Goal: Book appointment/travel/reservation

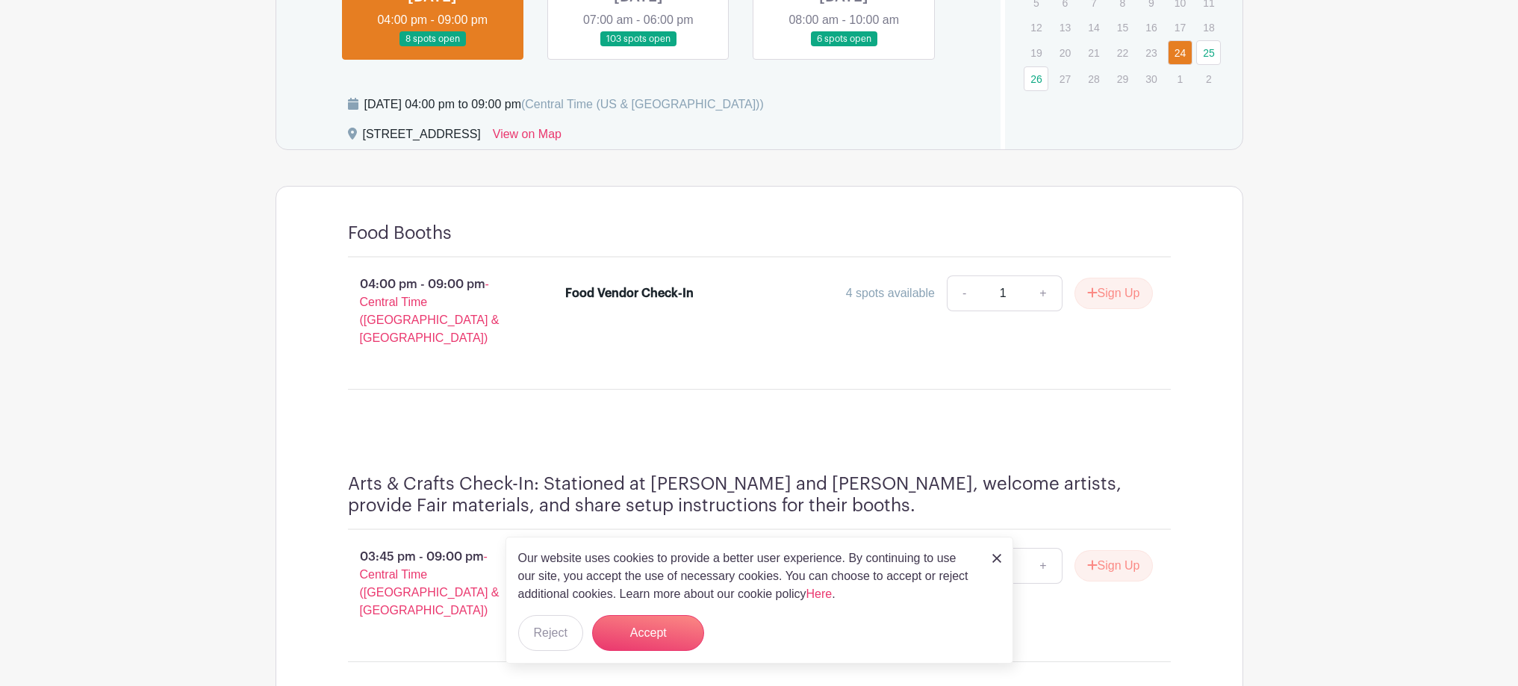
scroll to position [896, 0]
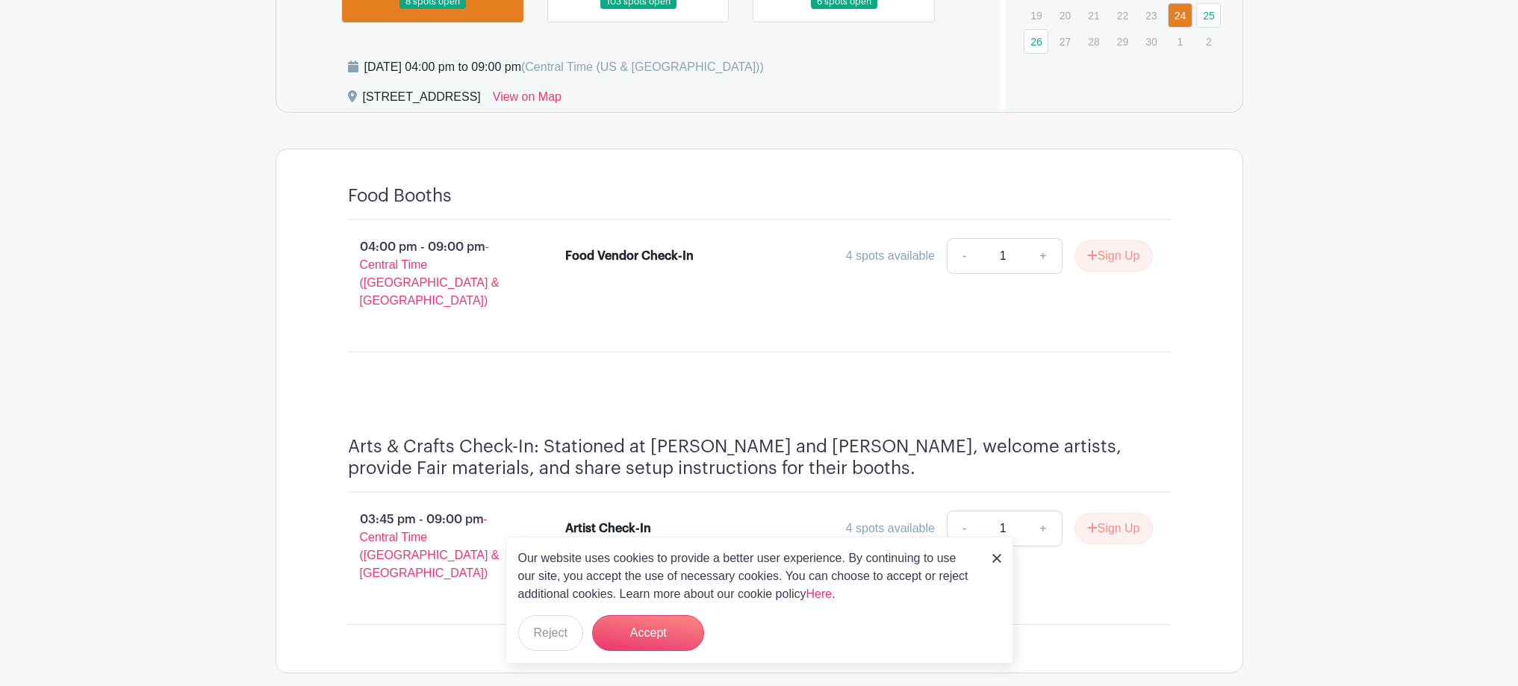
click at [999, 561] on img at bounding box center [997, 558] width 9 height 9
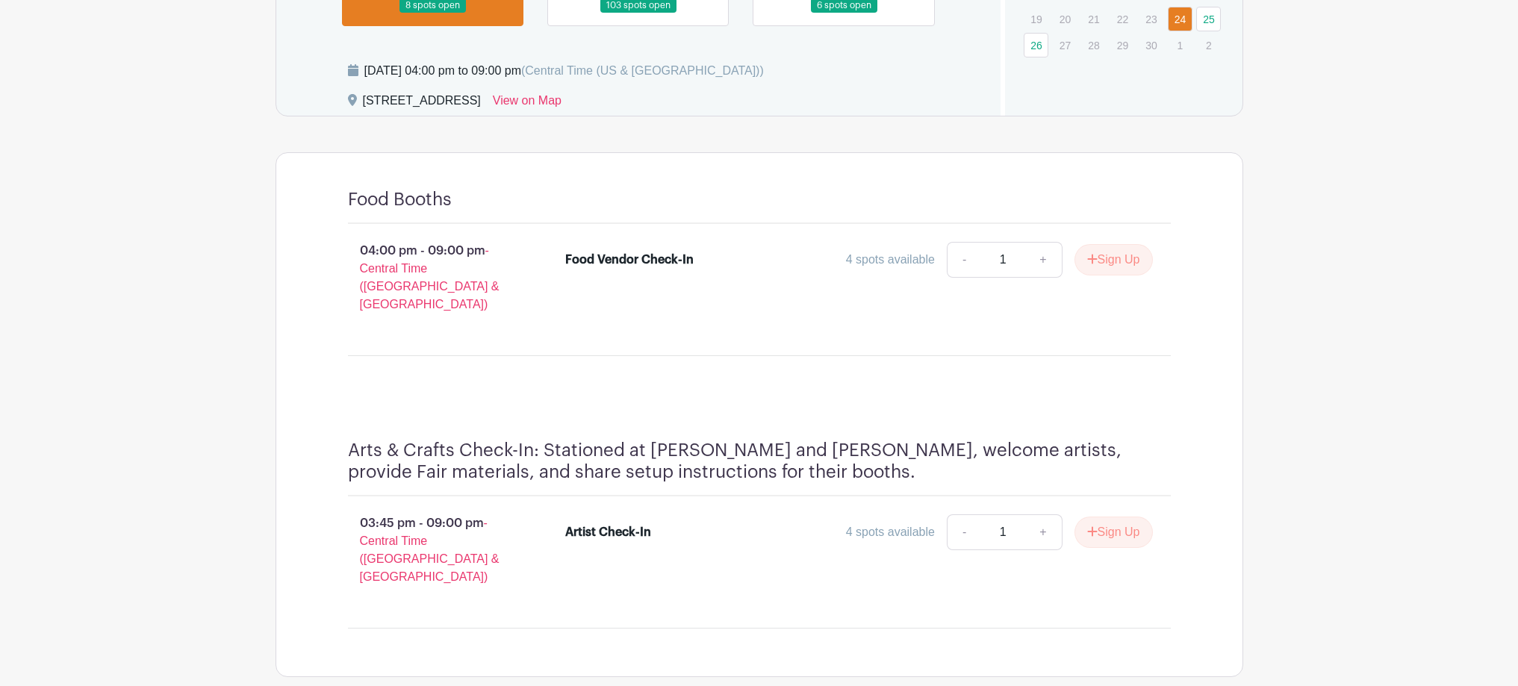
scroll to position [747, 0]
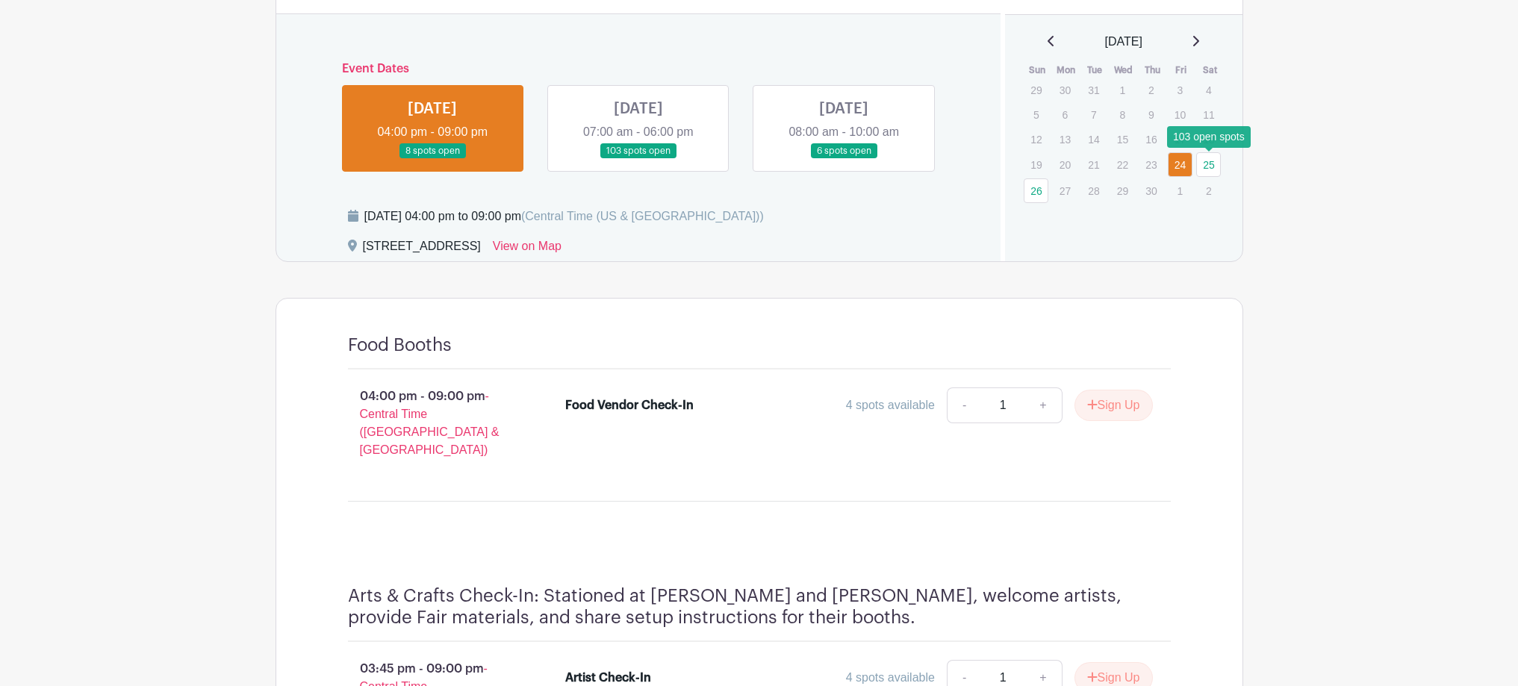
click at [1204, 162] on link "25" at bounding box center [1209, 164] width 25 height 25
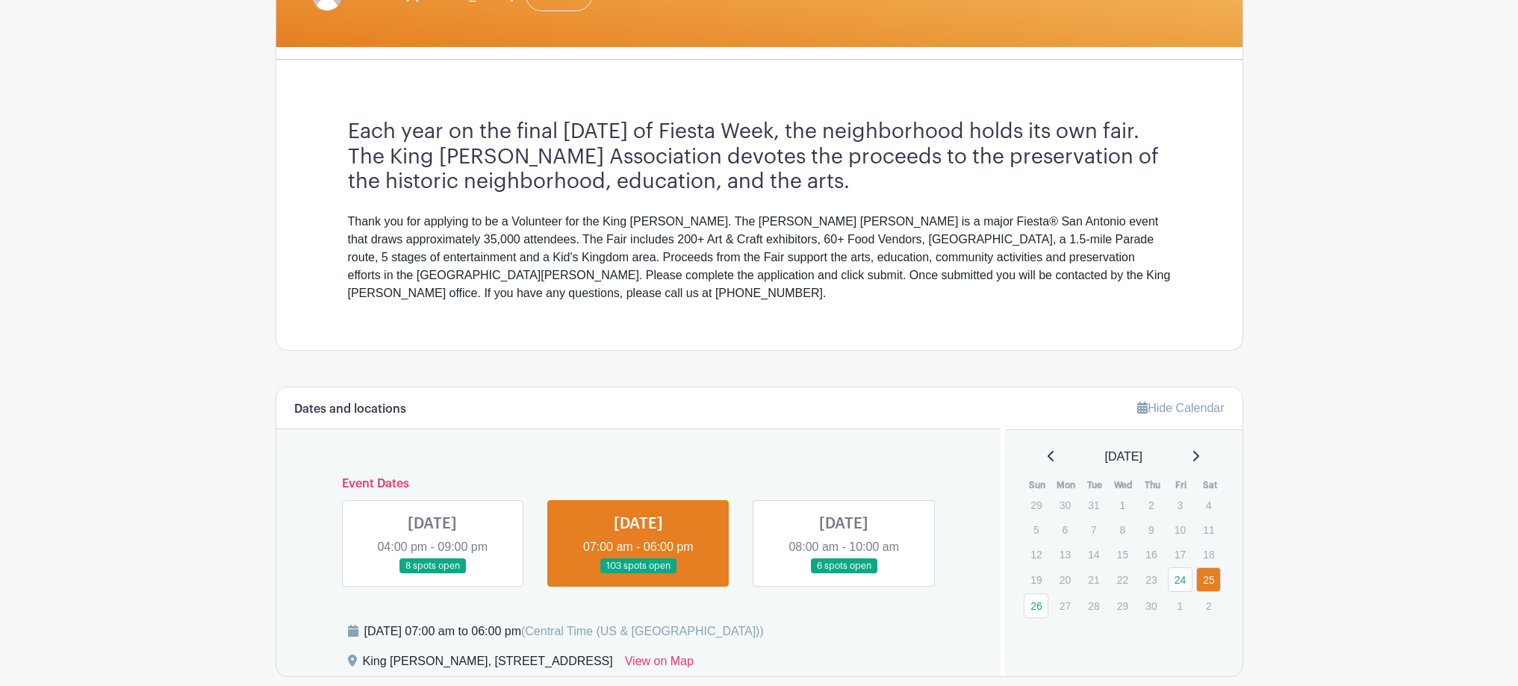
scroll to position [373, 0]
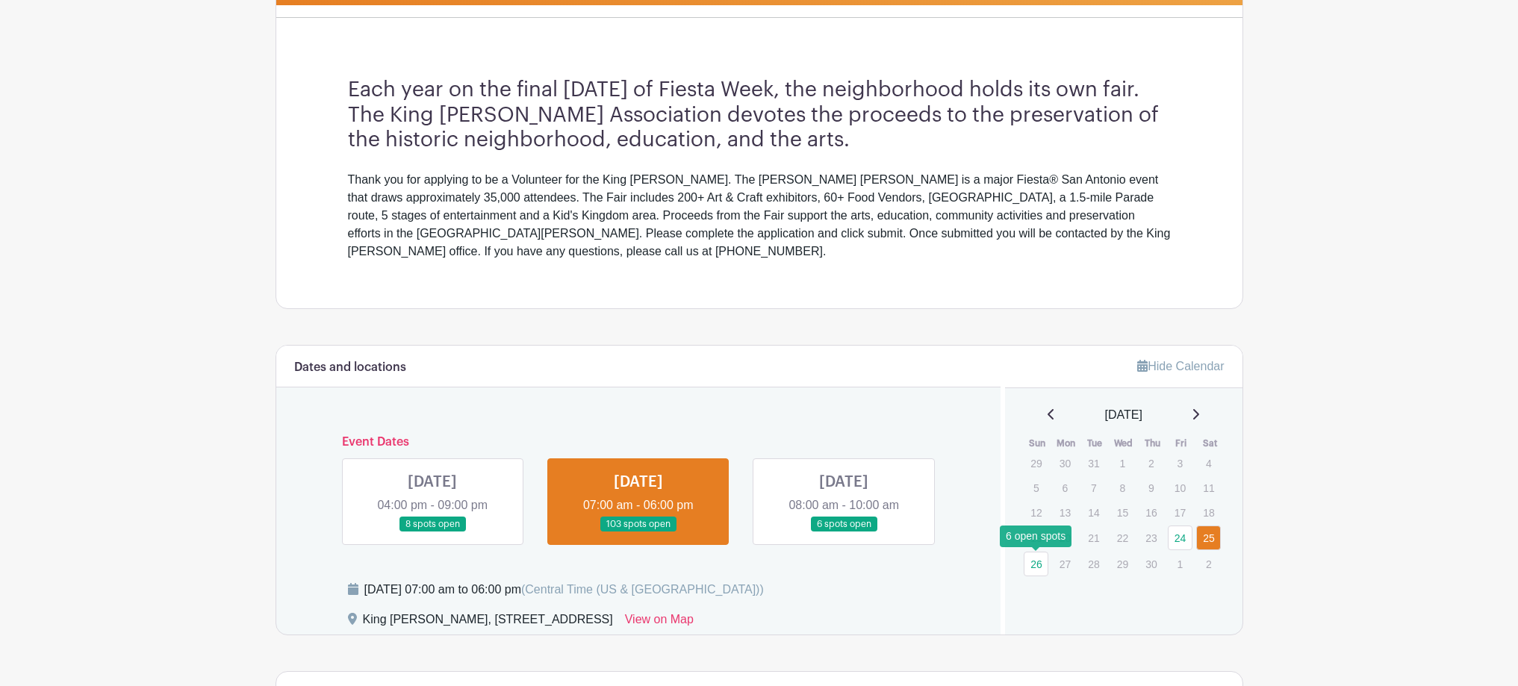
click at [1039, 569] on link "26" at bounding box center [1036, 564] width 25 height 25
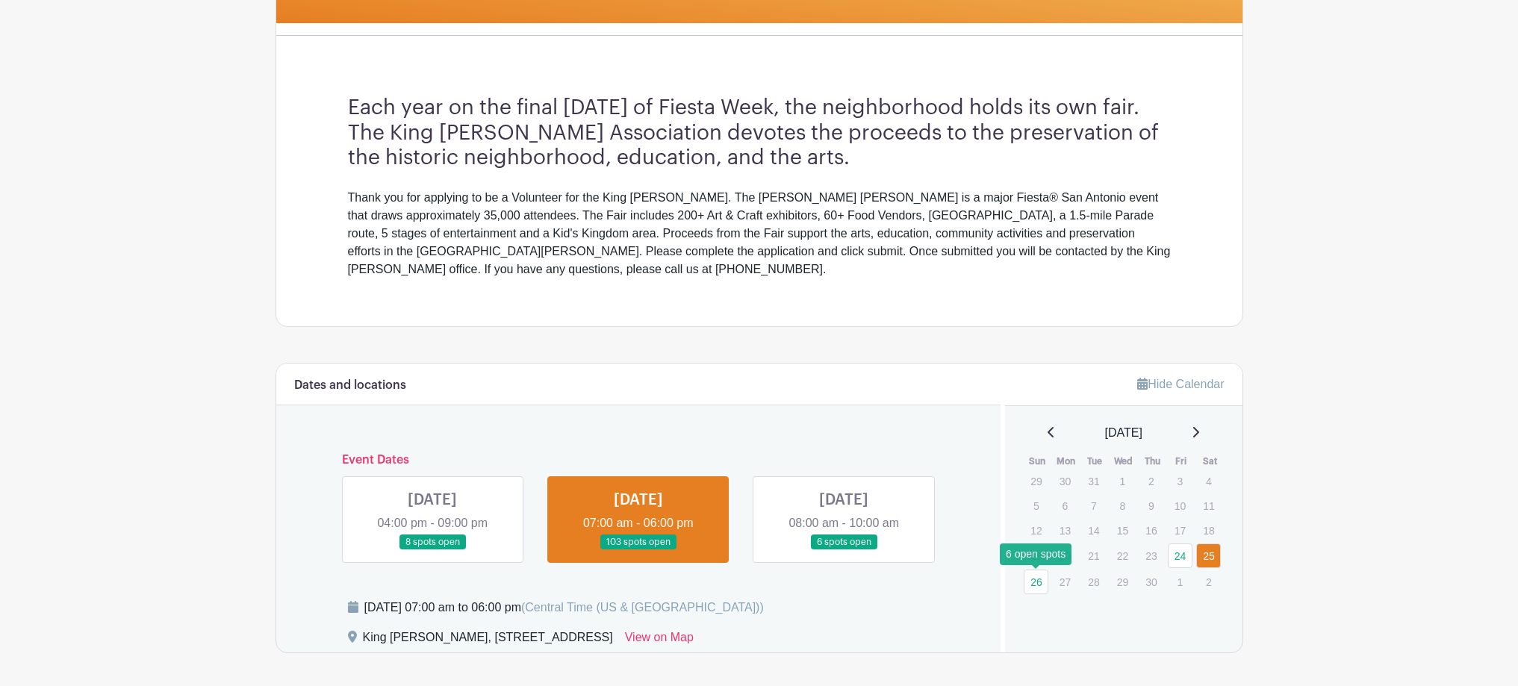
scroll to position [373, 0]
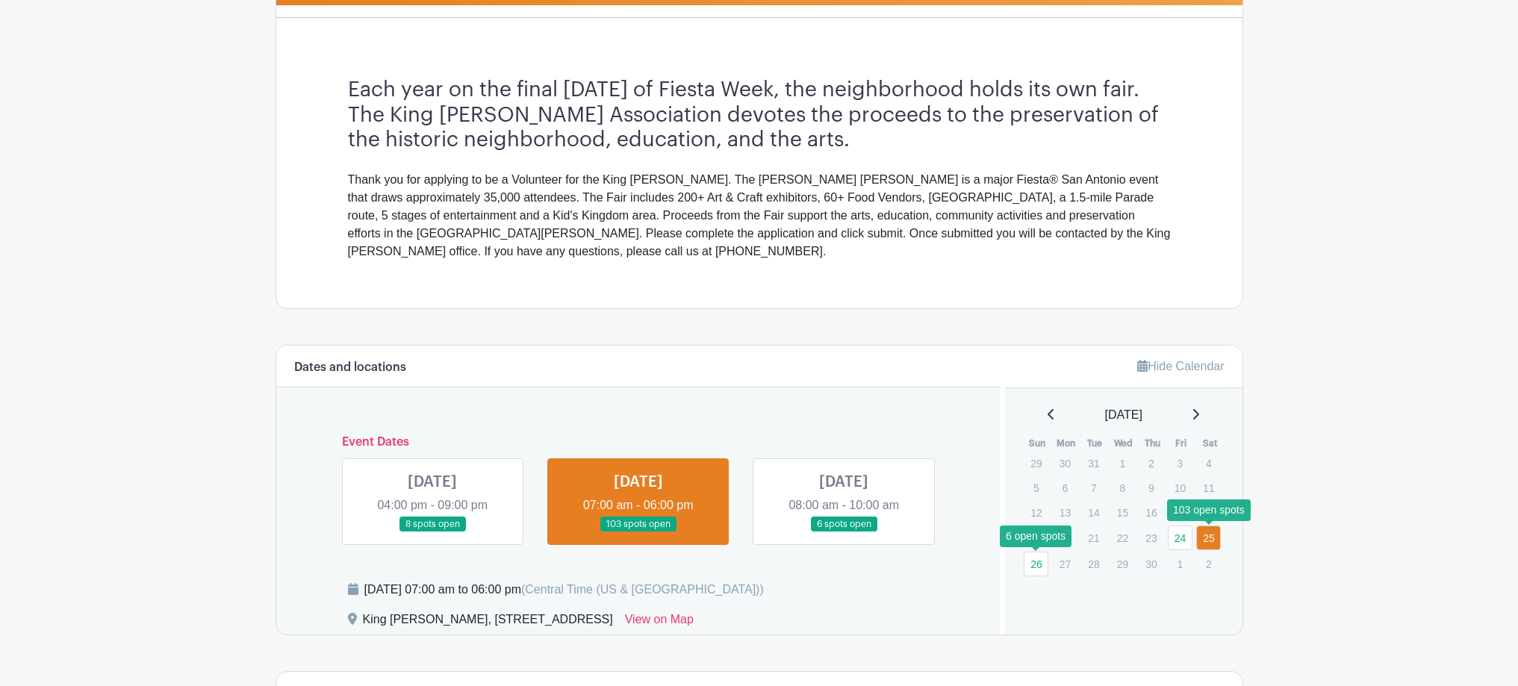
click at [1206, 536] on link "25" at bounding box center [1209, 538] width 25 height 25
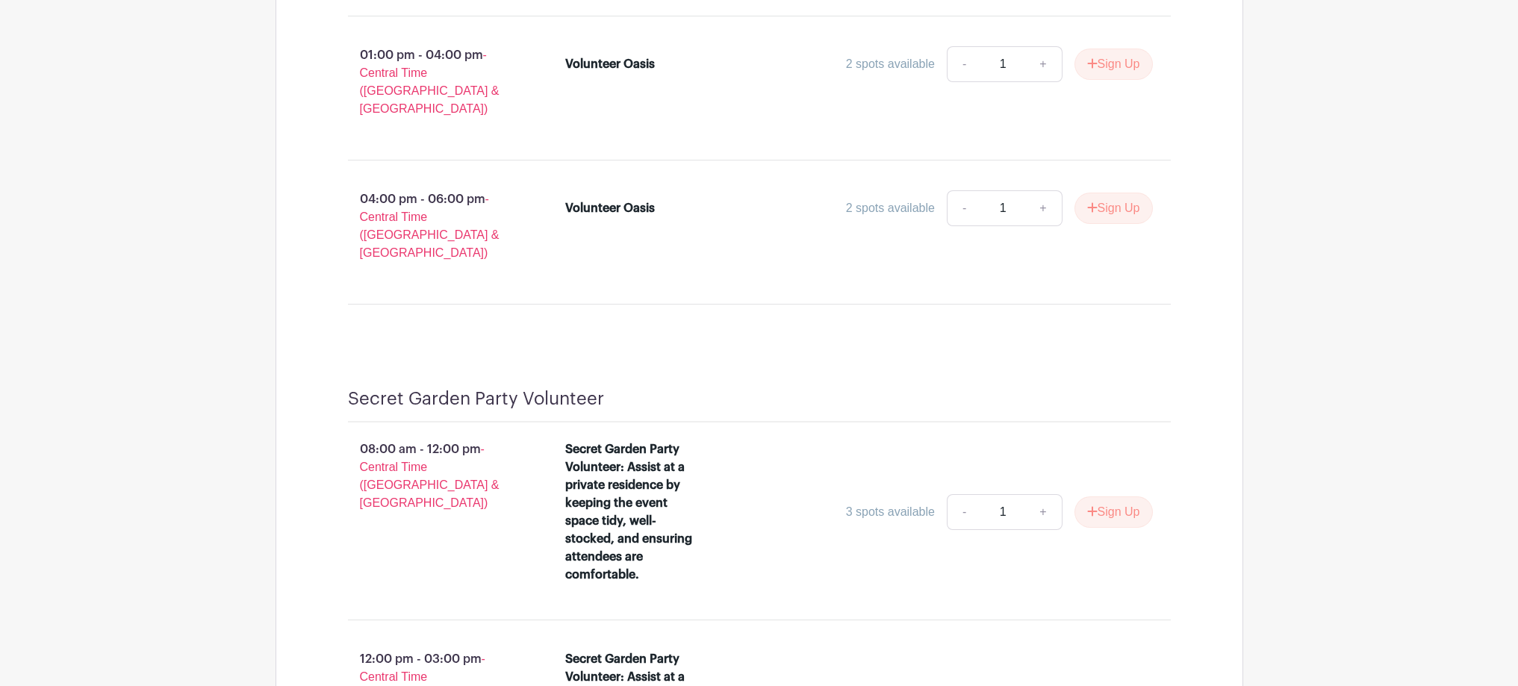
scroll to position [5632, 0]
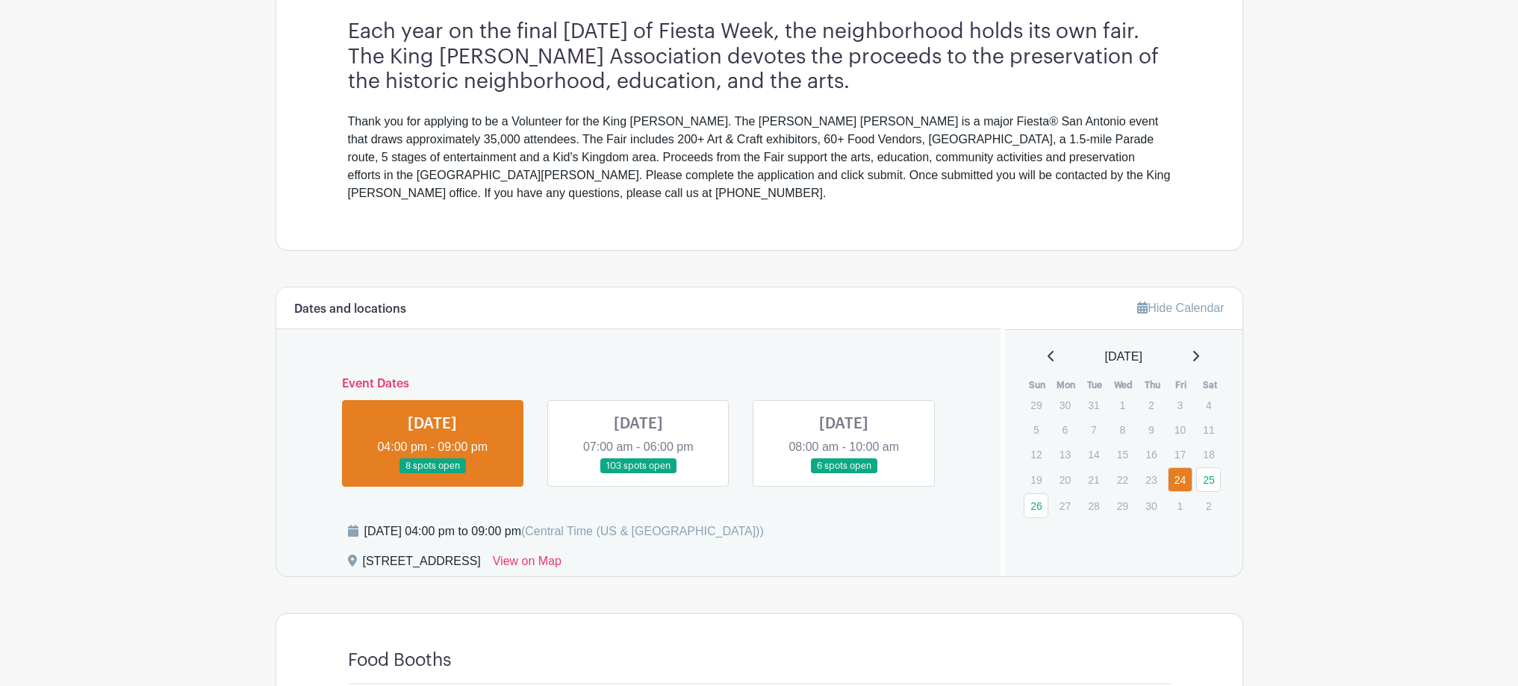
scroll to position [448, 0]
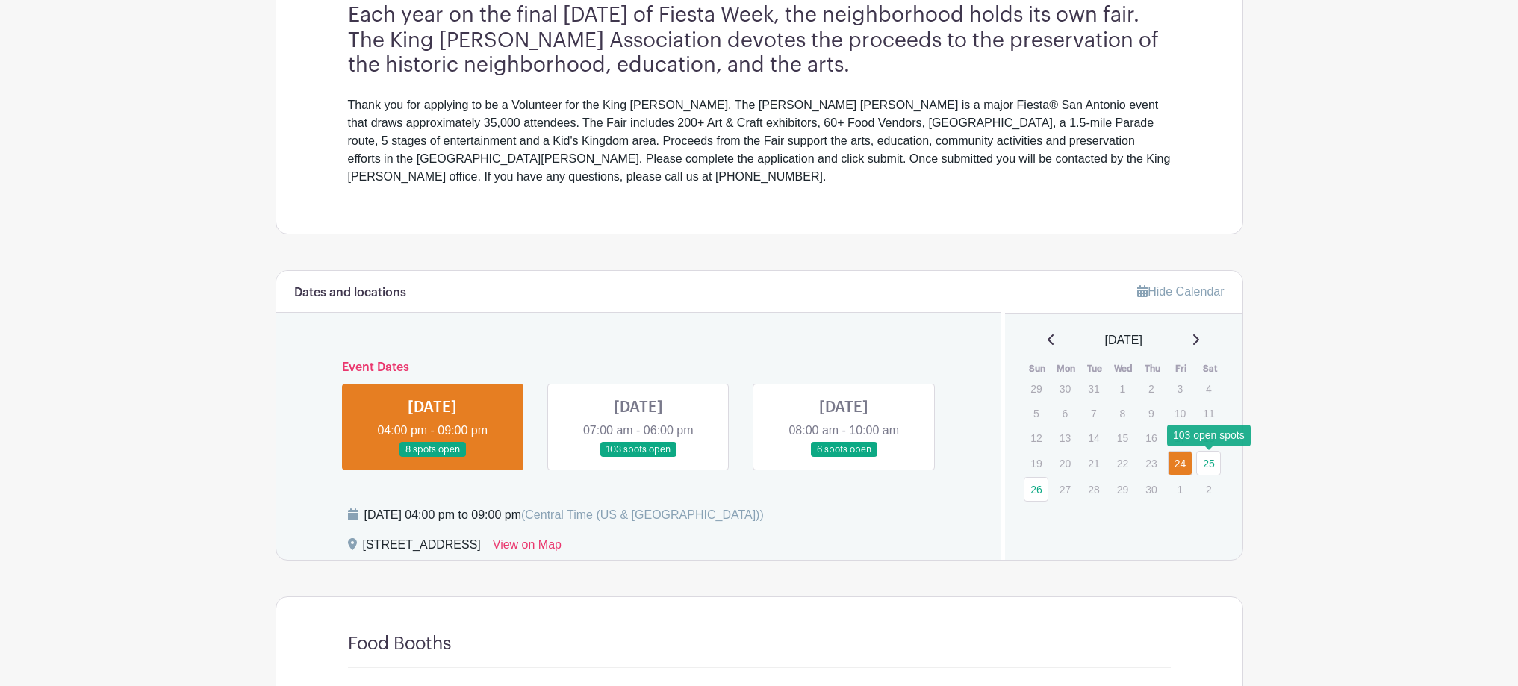
click at [1206, 462] on link "25" at bounding box center [1209, 463] width 25 height 25
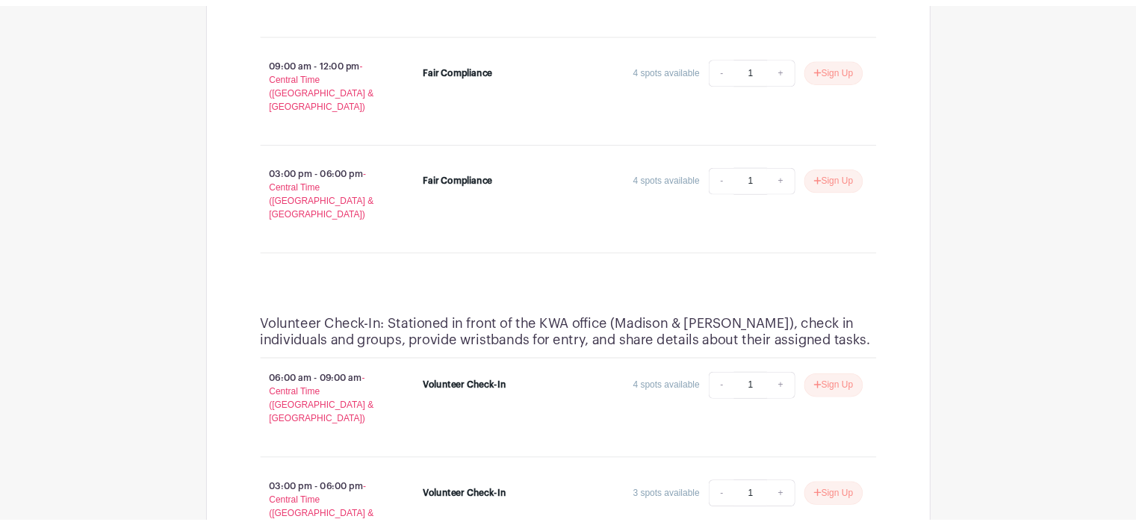
scroll to position [4482, 0]
